Goal: Information Seeking & Learning: Learn about a topic

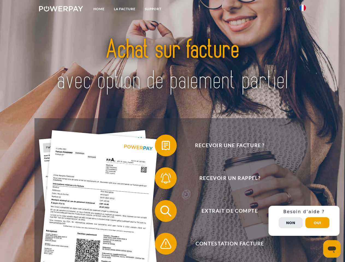
click at [61, 10] on img at bounding box center [61, 8] width 44 height 5
click at [302, 10] on img at bounding box center [302, 8] width 7 height 7
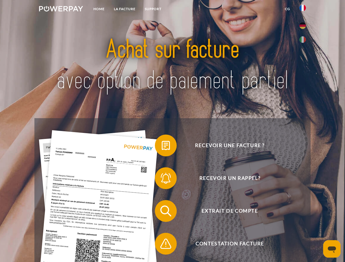
click at [287, 9] on link "CG" at bounding box center [287, 9] width 14 height 10
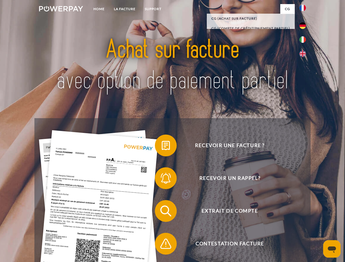
click at [162, 147] on span at bounding box center [157, 145] width 27 height 27
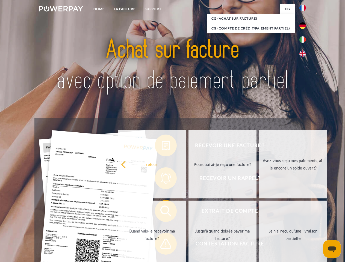
click at [162, 179] on div "Recevoir une facture ? Recevoir un rappel? Extrait de compte retour" at bounding box center [172, 227] width 276 height 218
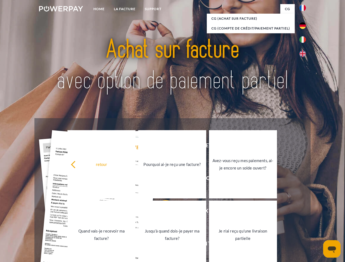
click at [162, 212] on link "Jusqu'à quand dois-je payer ma facture?" at bounding box center [172, 235] width 68 height 68
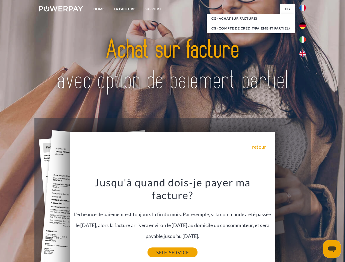
click at [162, 247] on link "SELF-SERVICE" at bounding box center [172, 252] width 50 height 10
click at [304, 221] on div "Recevoir une facture ? Recevoir un rappel? Extrait de compte retour" at bounding box center [172, 227] width 276 height 218
click at [290, 222] on span "Extrait de compte" at bounding box center [230, 211] width 134 height 22
click at [317, 223] on header "Home LA FACTURE Support" at bounding box center [172, 188] width 345 height 377
